Goal: Check status

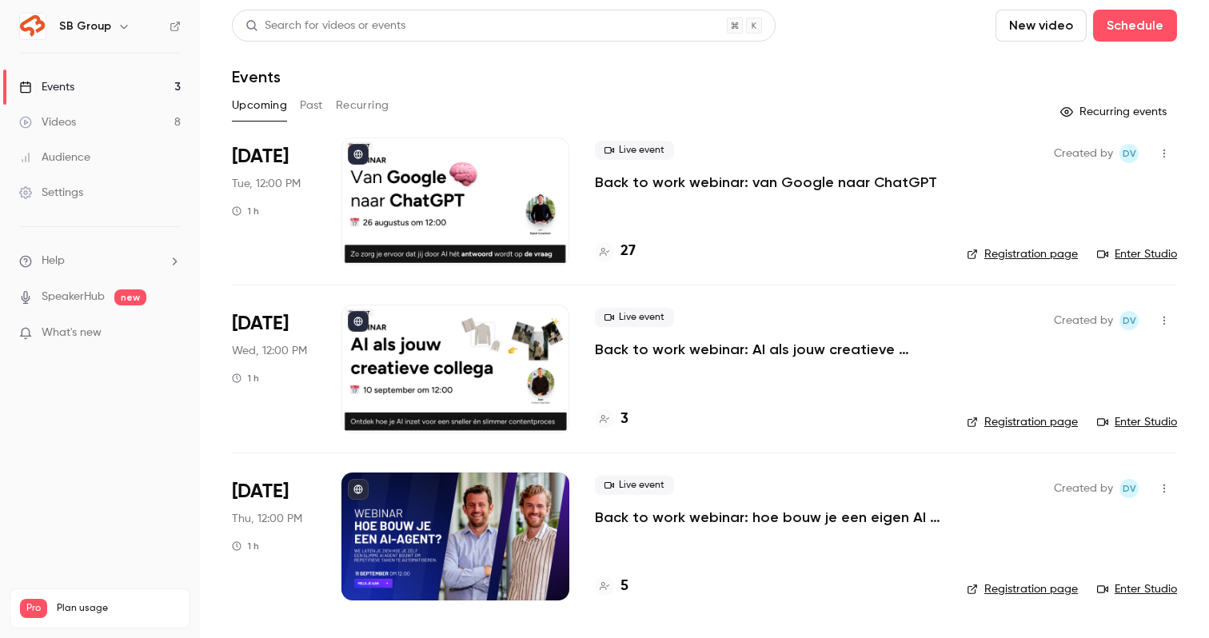
click at [676, 231] on div "Live event Back to work webinar: van Google naar ChatGPT 27" at bounding box center [768, 202] width 346 height 128
click at [670, 179] on p "Back to work webinar: van Google naar ChatGPT" at bounding box center [766, 182] width 342 height 19
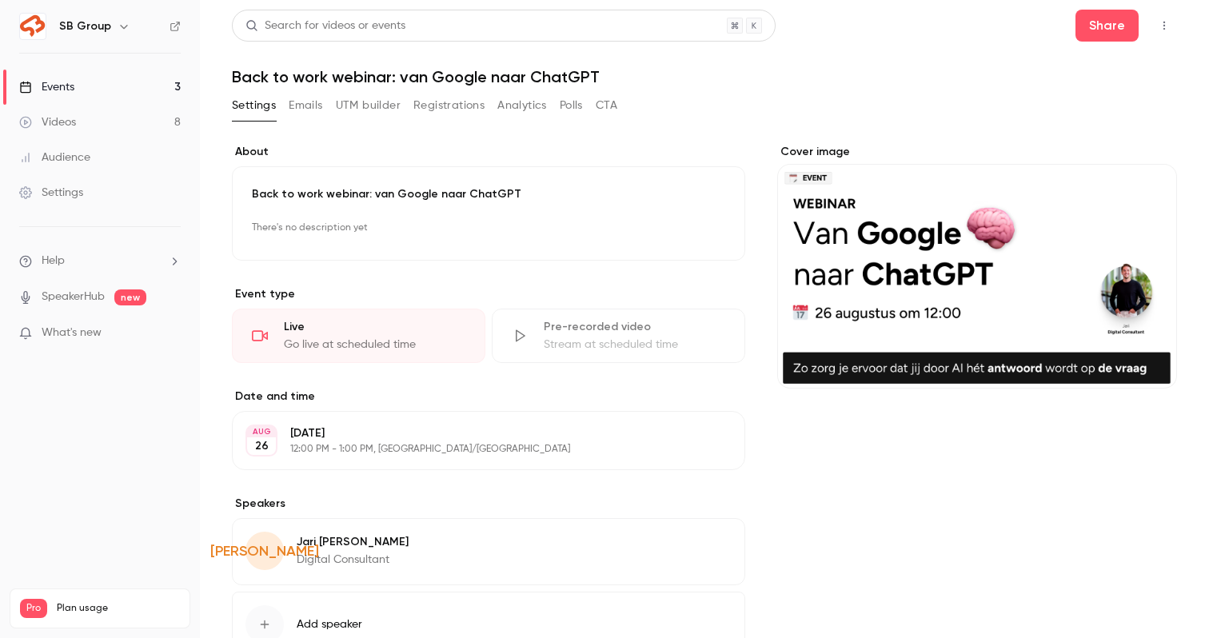
click at [434, 109] on button "Registrations" at bounding box center [449, 106] width 71 height 26
